Goal: Information Seeking & Learning: Learn about a topic

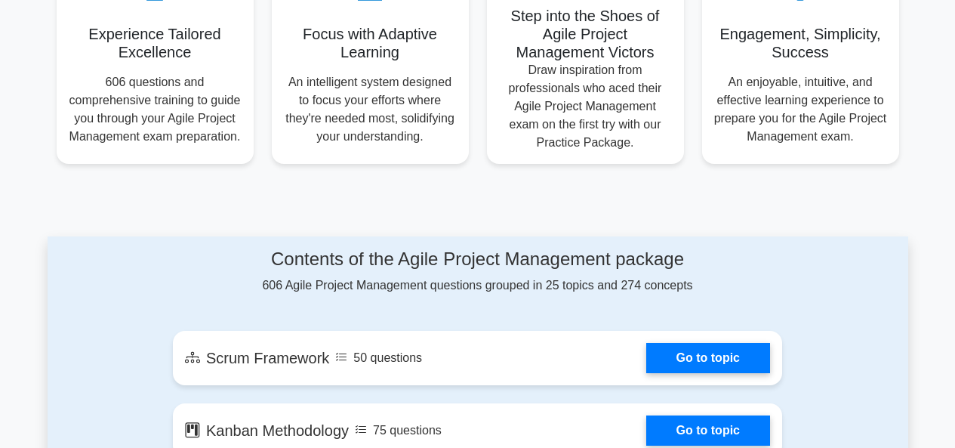
scroll to position [621, 0]
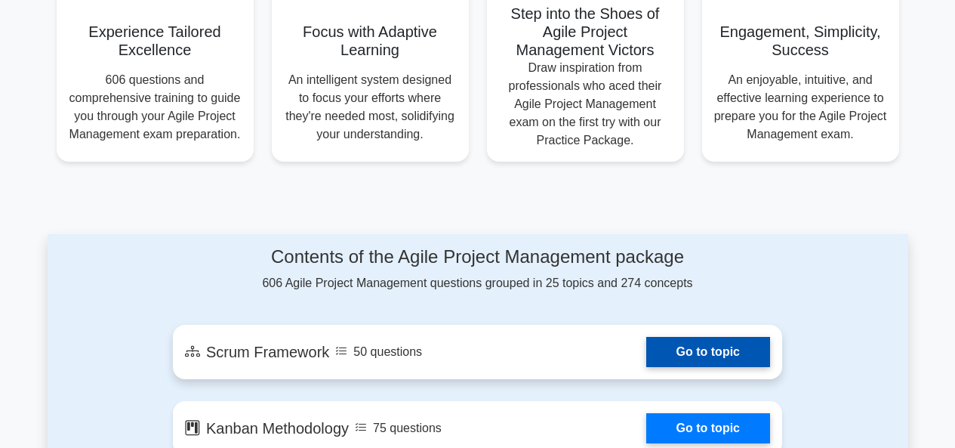
click at [738, 348] on link "Go to topic" at bounding box center [708, 352] width 124 height 30
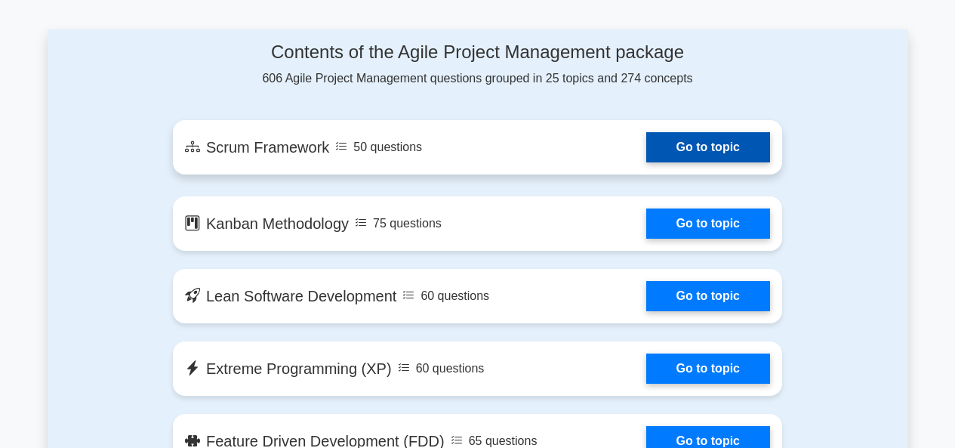
scroll to position [871, 0]
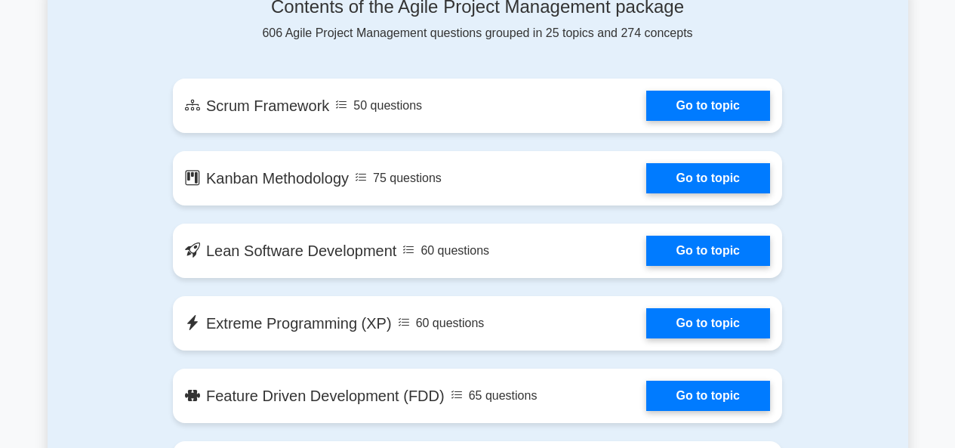
click at [554, 26] on div "Contents of the Agile Project Management package 606 Agile Project Management q…" at bounding box center [477, 19] width 609 height 46
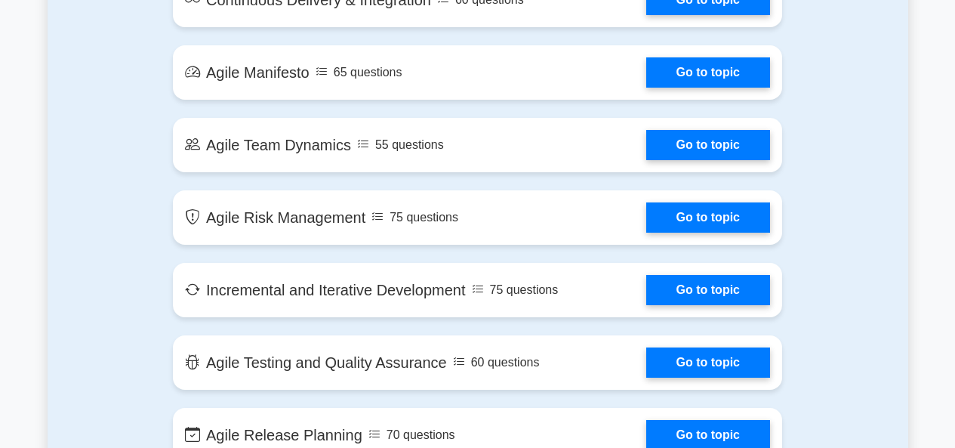
scroll to position [2023, 0]
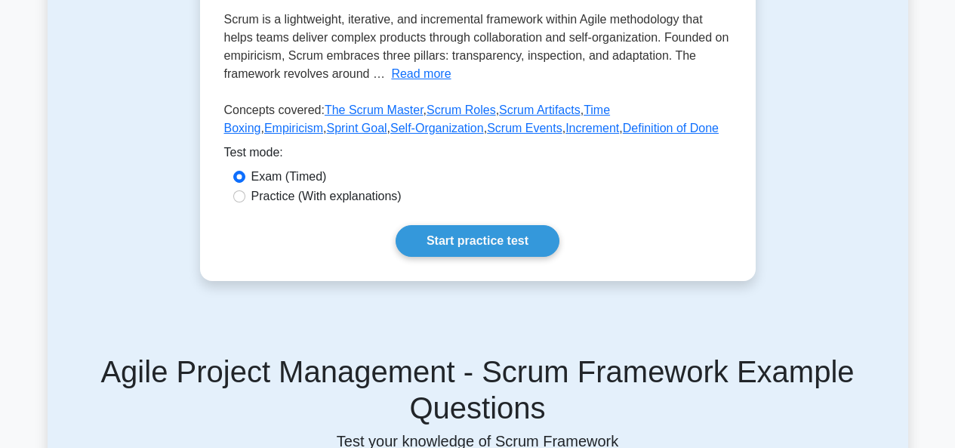
scroll to position [383, 0]
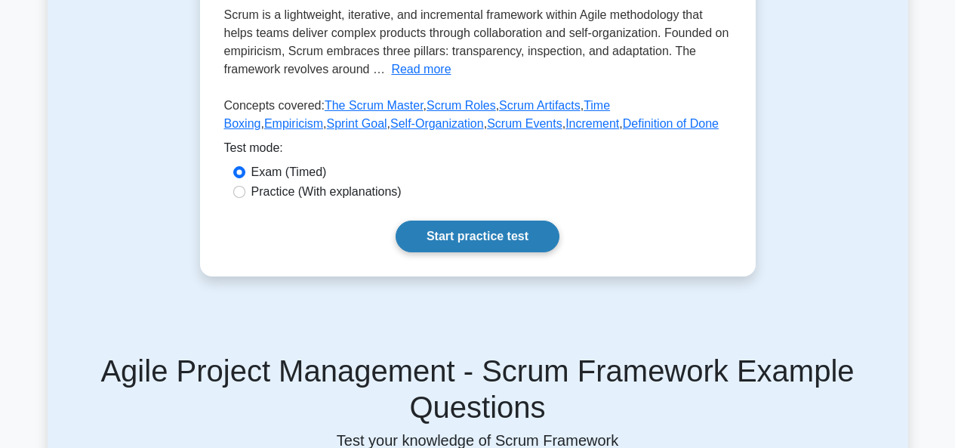
click at [521, 220] on link "Start practice test" at bounding box center [478, 236] width 164 height 32
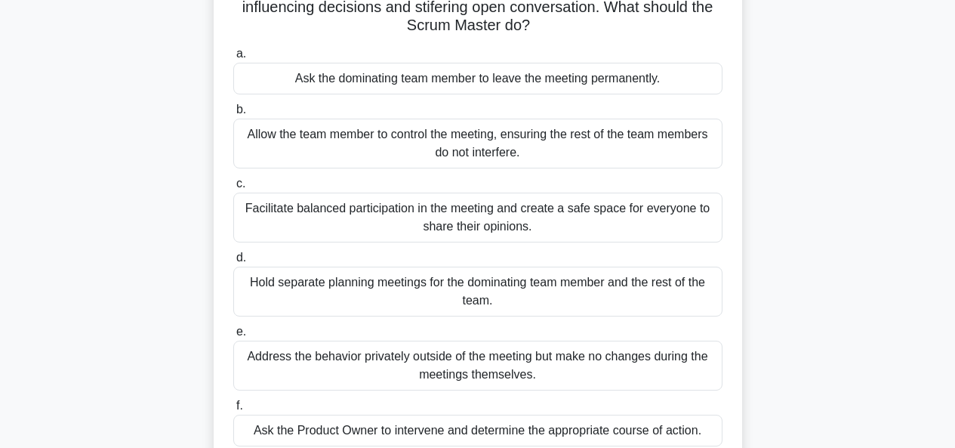
scroll to position [242, 0]
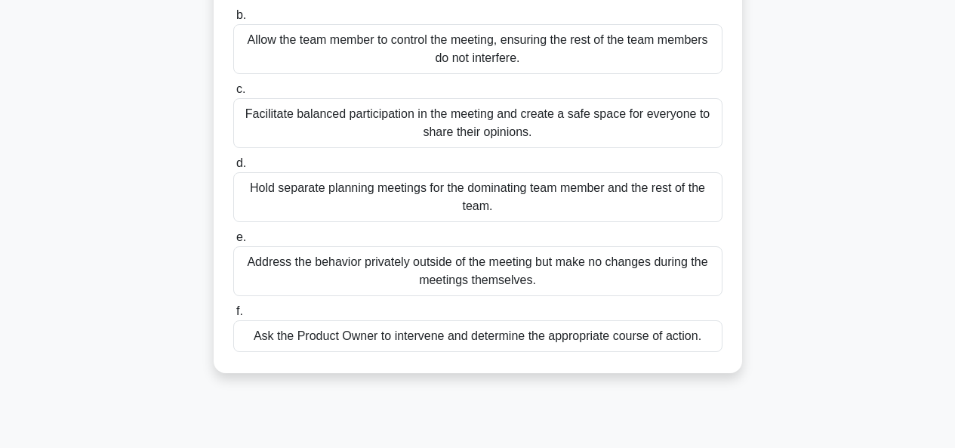
click at [459, 193] on div "Hold separate planning meetings for the dominating team member and the rest of …" at bounding box center [477, 197] width 489 height 50
click at [233, 168] on input "d. Hold separate planning meetings for the dominating team member and the rest …" at bounding box center [233, 164] width 0 height 10
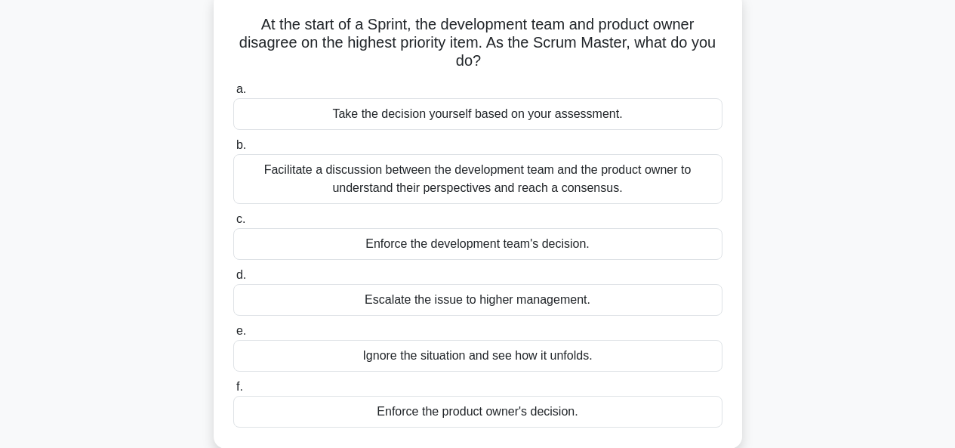
scroll to position [105, 0]
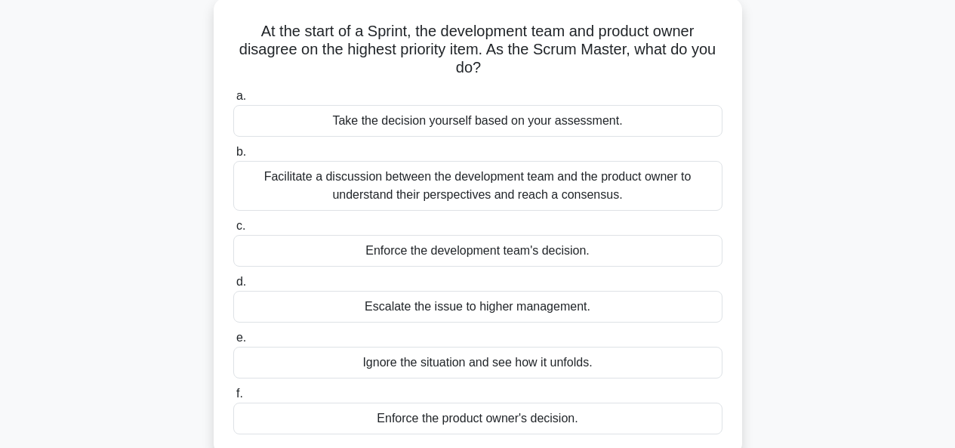
click at [262, 171] on div "Facilitate a discussion between the development team and the product owner to u…" at bounding box center [477, 186] width 489 height 50
click at [233, 157] on input "b. Facilitate a discussion between the development team and the product owner t…" at bounding box center [233, 152] width 0 height 10
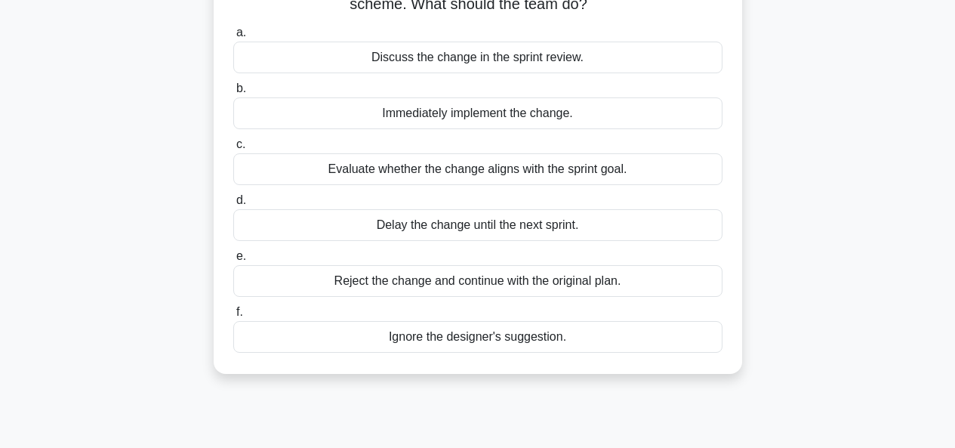
scroll to position [150, 0]
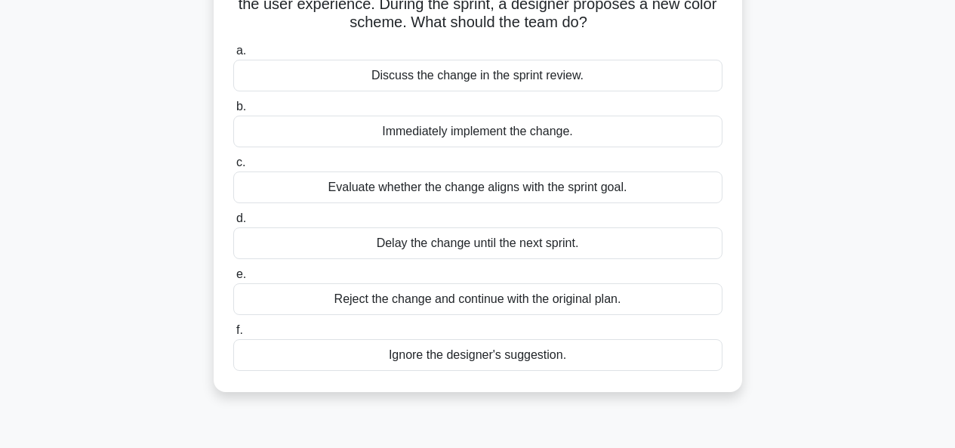
click at [621, 237] on div "Delay the change until the next sprint." at bounding box center [477, 243] width 489 height 32
click at [233, 223] on input "d. Delay the change until the next sprint." at bounding box center [233, 219] width 0 height 10
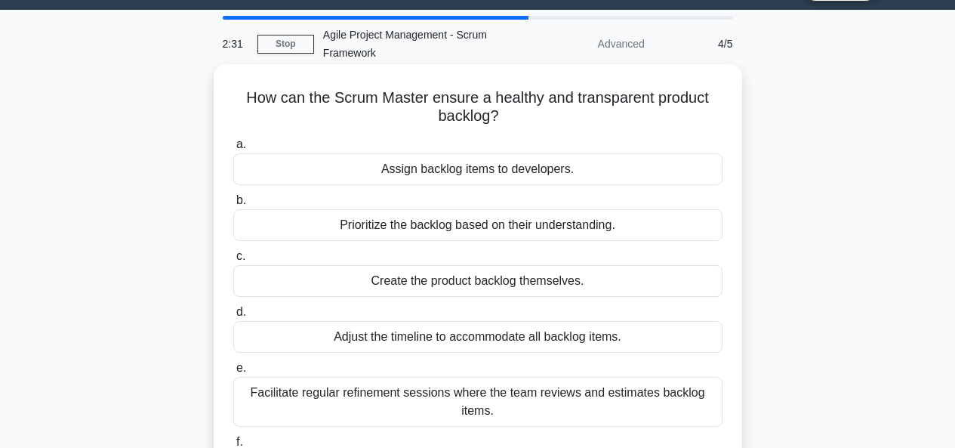
scroll to position [29, 0]
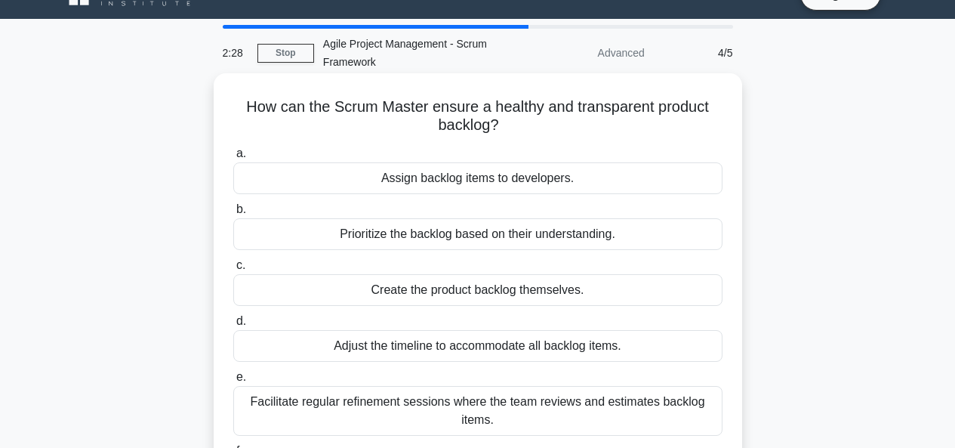
click at [248, 291] on div "Create the product backlog themselves." at bounding box center [477, 290] width 489 height 32
click at [233, 270] on input "c. Create the product backlog themselves." at bounding box center [233, 265] width 0 height 10
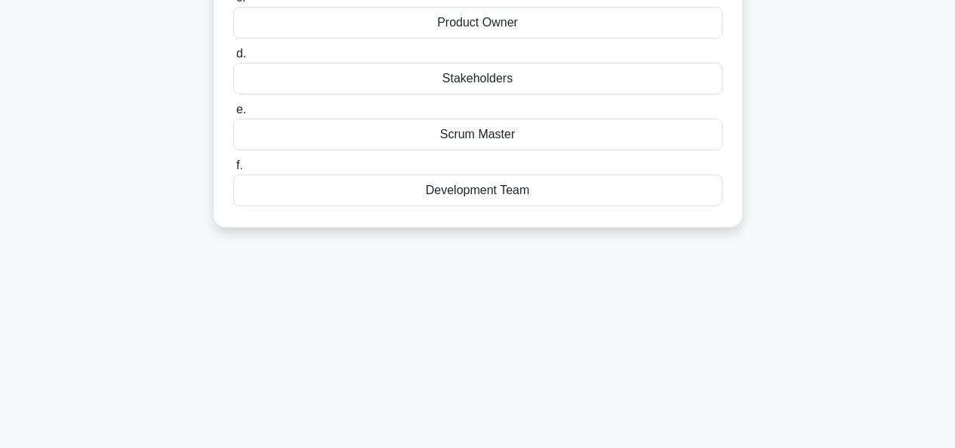
scroll to position [368, 0]
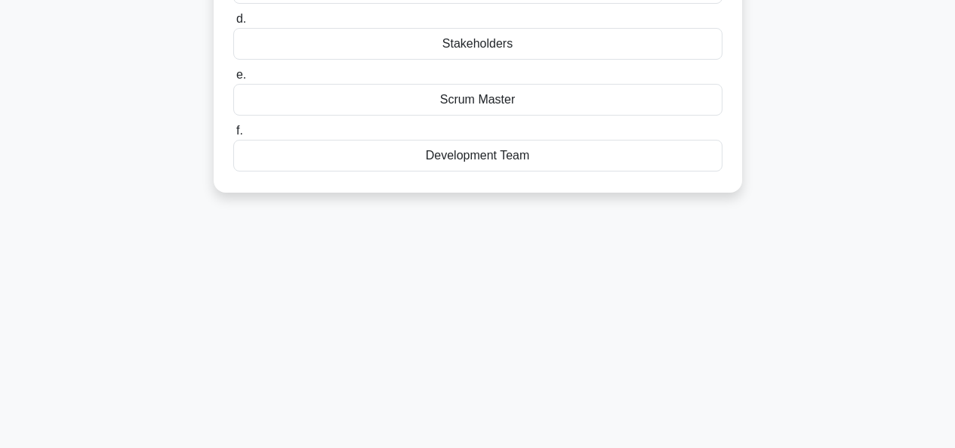
click at [290, 100] on div "Scrum Master" at bounding box center [477, 100] width 489 height 32
click at [233, 80] on input "e. Scrum Master" at bounding box center [233, 75] width 0 height 10
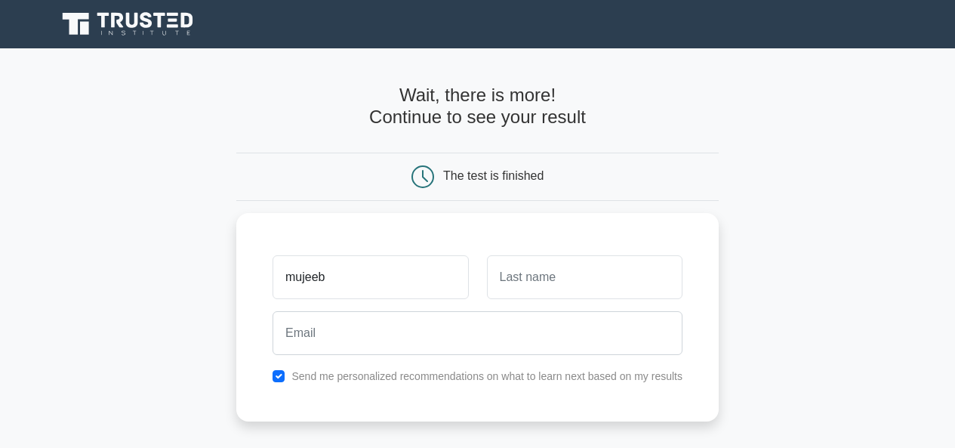
type input "mujeeb"
type input "swati"
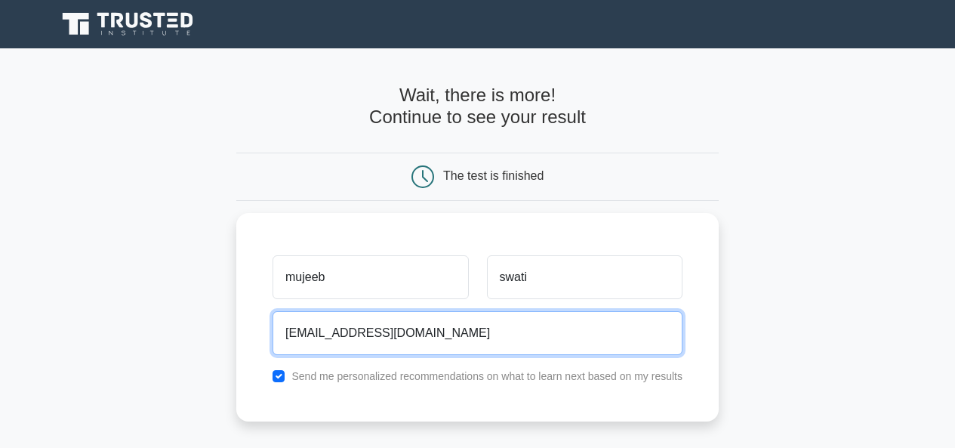
type input "mujeebsawatisawati@gmail.com"
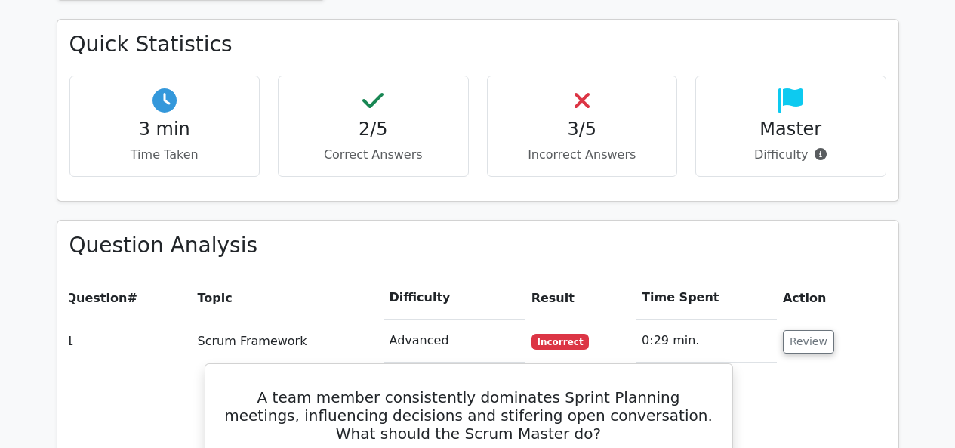
scroll to position [781, 0]
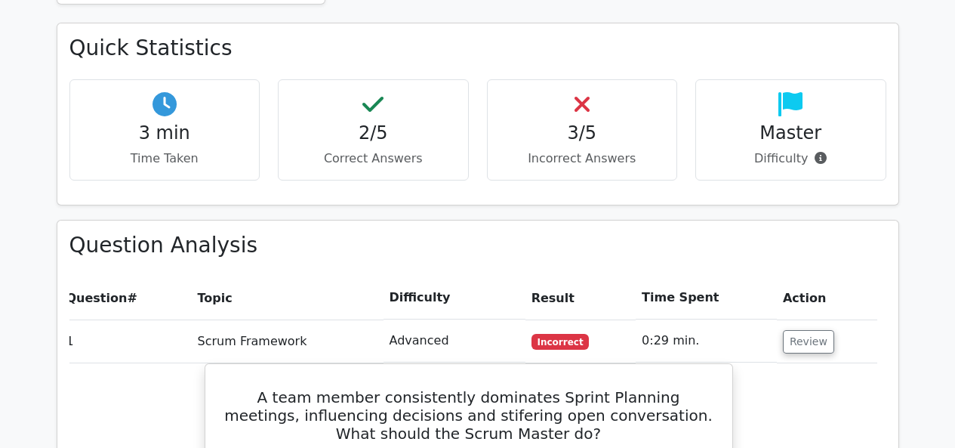
click at [213, 276] on th "Topic" at bounding box center [288, 297] width 192 height 43
click at [208, 276] on th "Topic" at bounding box center [288, 297] width 192 height 43
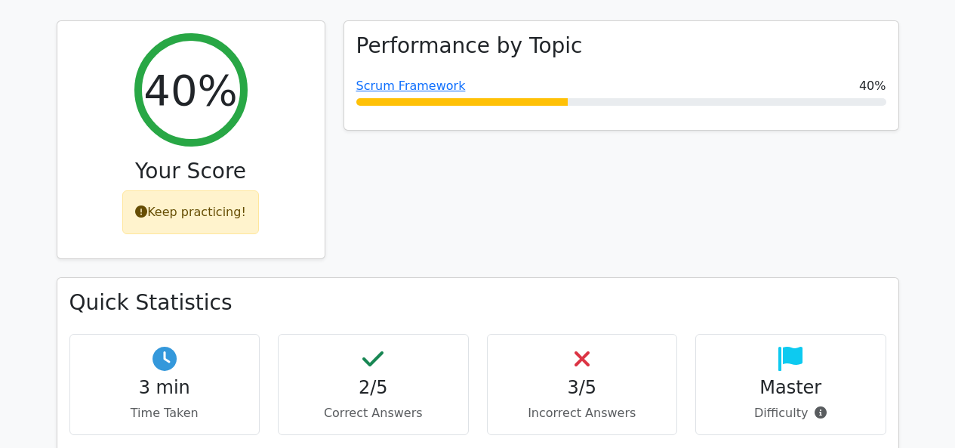
scroll to position [489, 0]
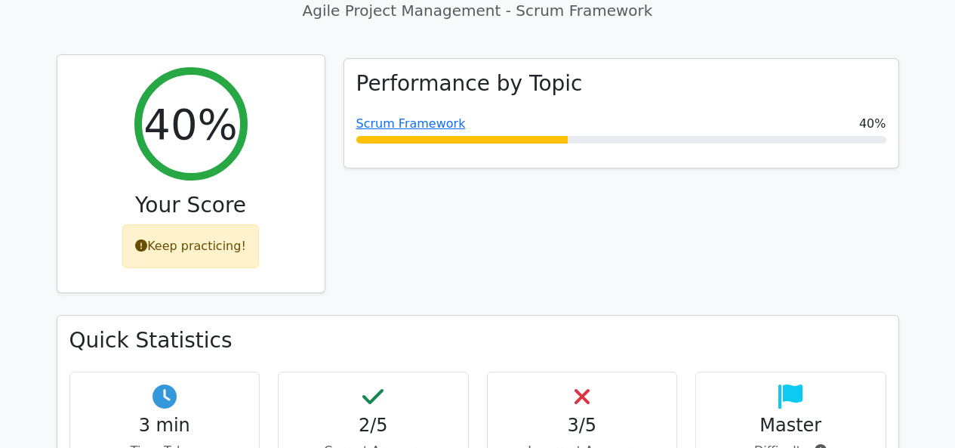
click at [198, 224] on div "Keep practicing!" at bounding box center [190, 246] width 137 height 44
click at [174, 224] on div "Keep practicing!" at bounding box center [190, 246] width 137 height 44
click at [171, 224] on div "Keep practicing!" at bounding box center [190, 246] width 137 height 44
click at [170, 224] on div "Keep practicing!" at bounding box center [190, 246] width 137 height 44
